Goal: Browse casually

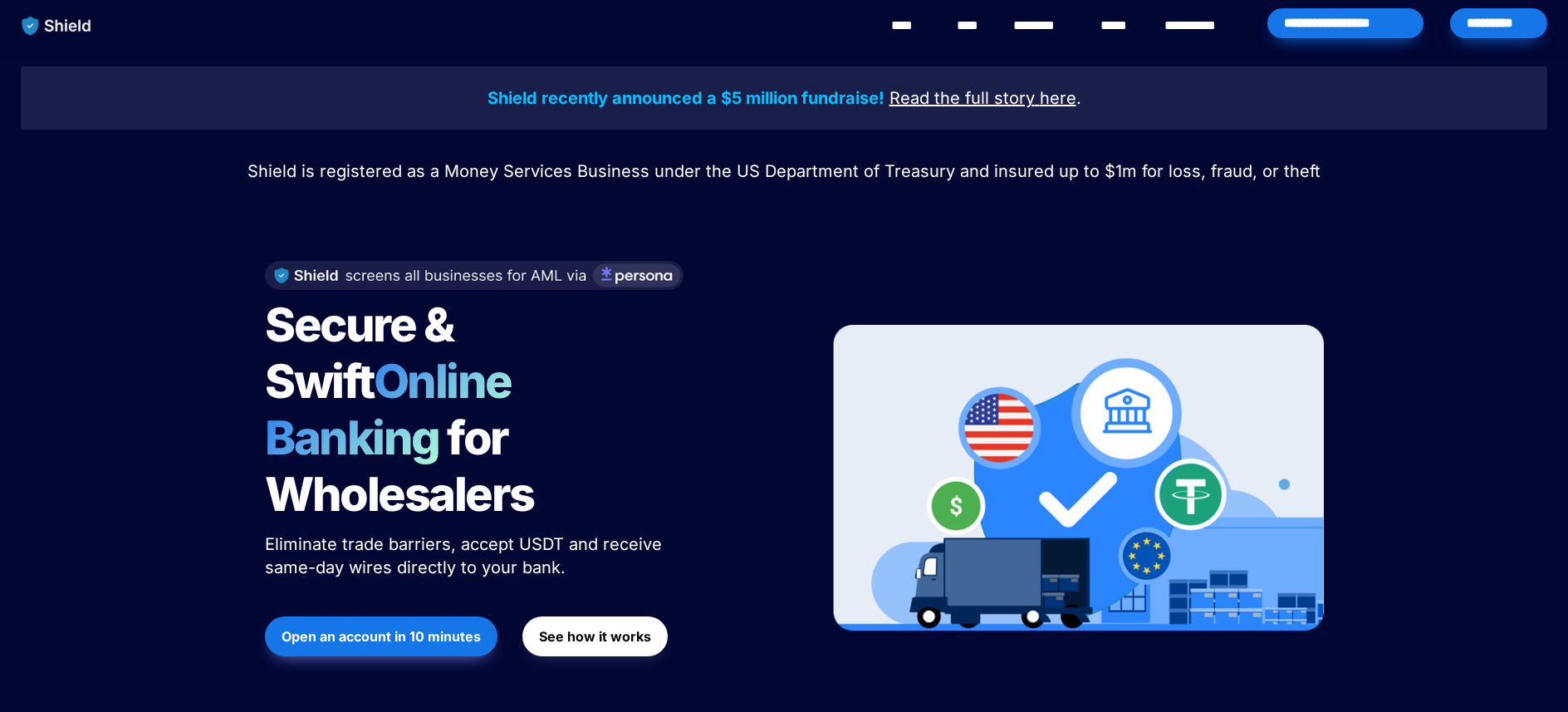
click at [364, 373] on span "Online Banking" at bounding box center [396, 409] width 263 height 113
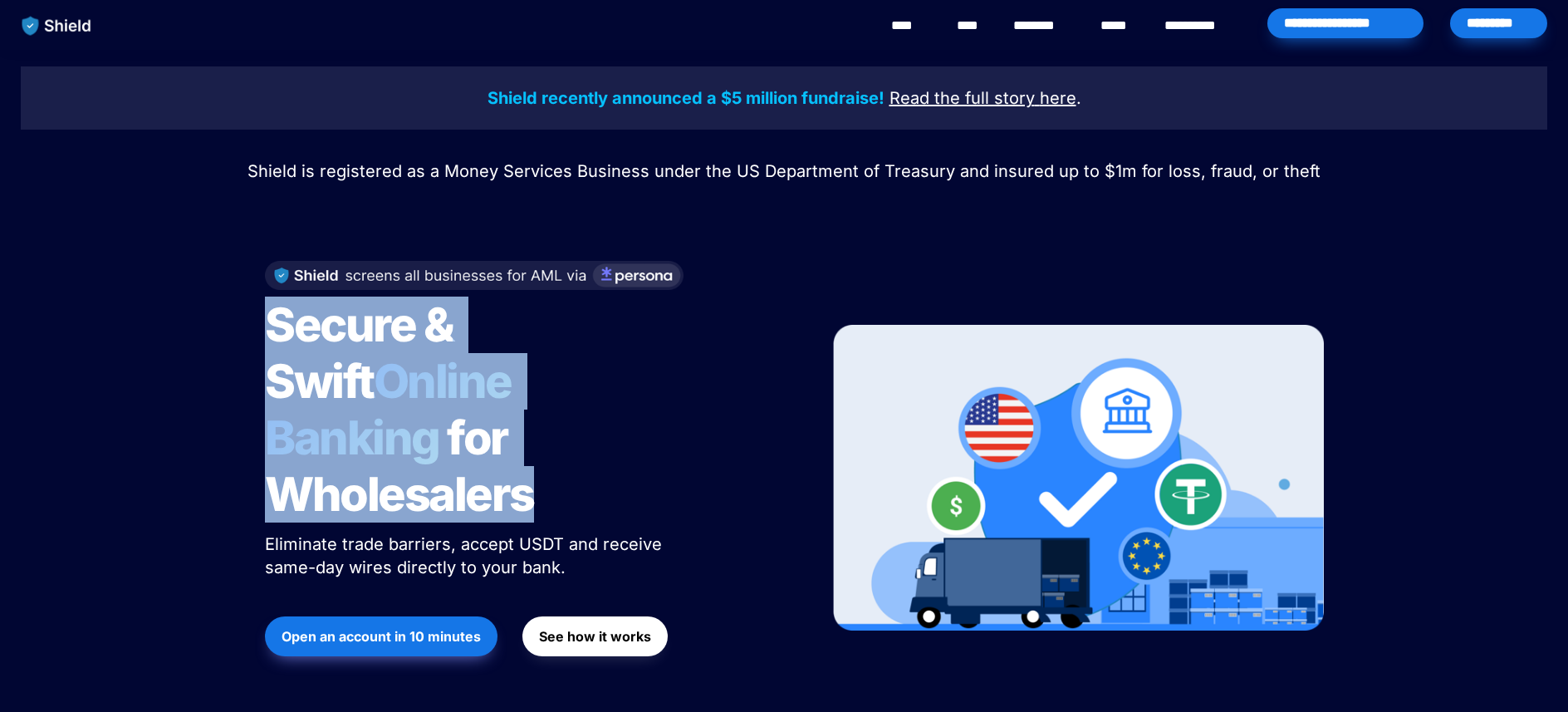
click at [364, 373] on span "Online Banking" at bounding box center [396, 409] width 263 height 113
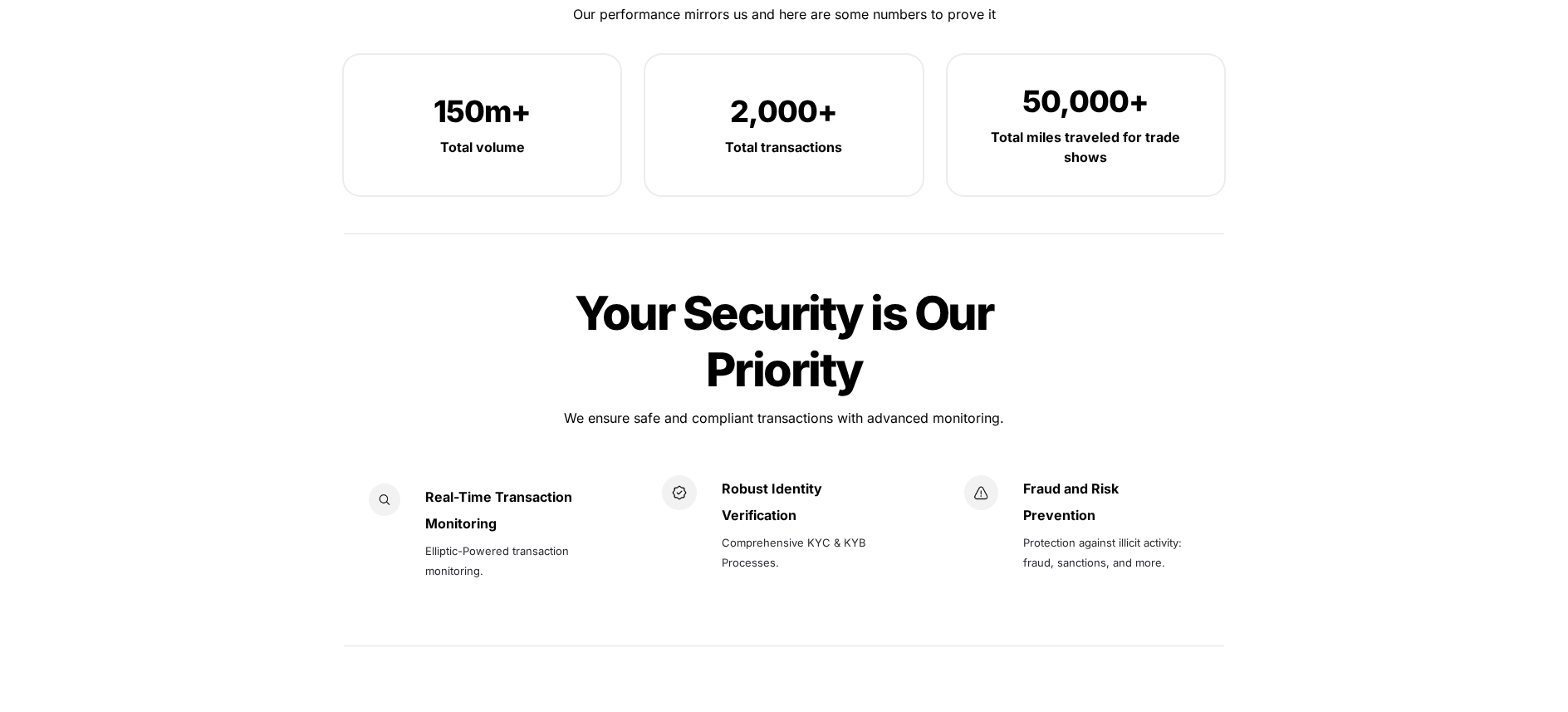
scroll to position [1777, 0]
